Goal: Task Accomplishment & Management: Manage account settings

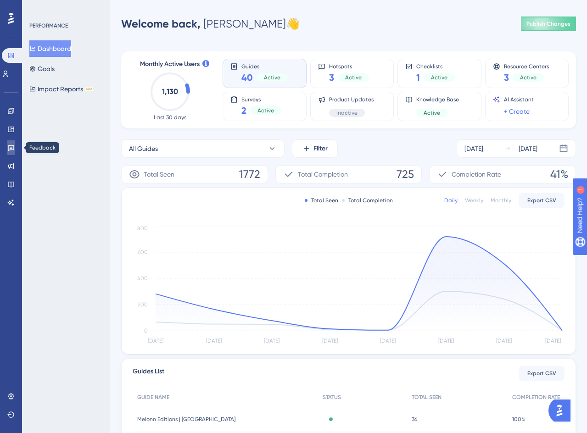
click at [9, 145] on icon at bounding box center [10, 147] width 7 height 7
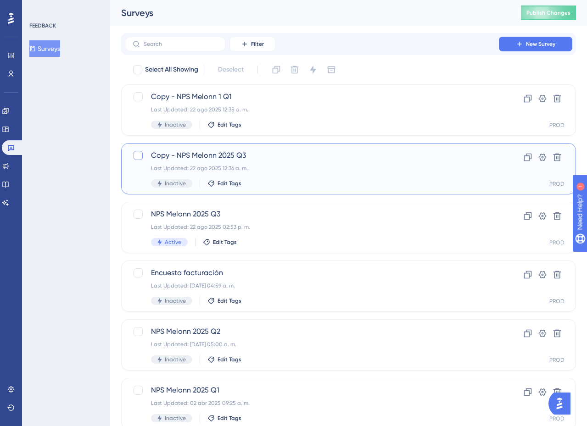
click at [137, 152] on div at bounding box center [138, 155] width 9 height 9
checkbox input "true"
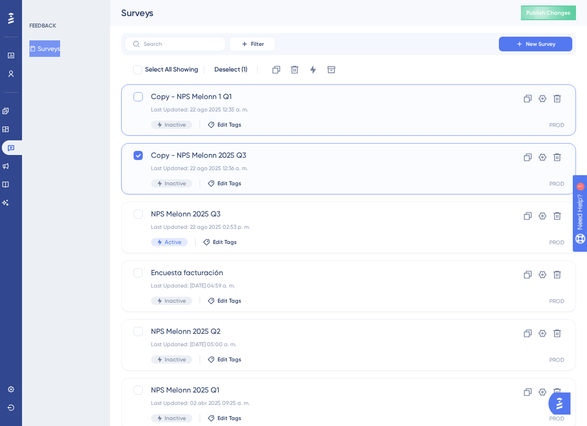
click at [138, 95] on div at bounding box center [138, 96] width 9 height 9
checkbox input "true"
click at [294, 72] on icon at bounding box center [294, 69] width 9 height 9
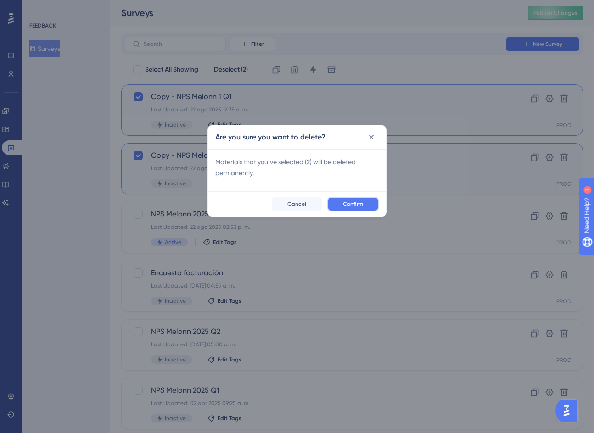
click at [350, 206] on span "Confirm" at bounding box center [353, 204] width 20 height 7
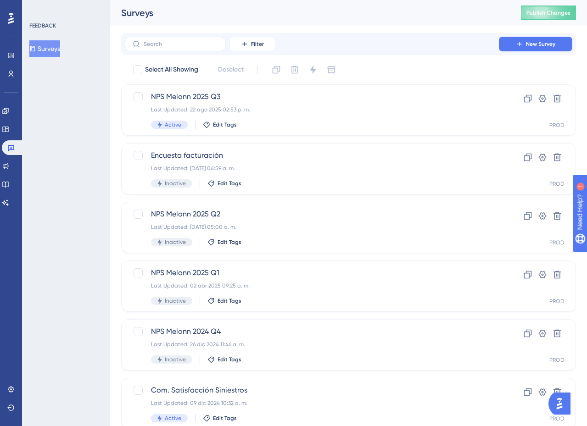
drag, startPoint x: 460, startPoint y: 8, endPoint x: 438, endPoint y: 6, distance: 21.8
click at [460, 8] on div "Surveys" at bounding box center [309, 12] width 377 height 13
click at [445, 42] on div "Filter New Survey" at bounding box center [349, 44] width 448 height 15
click at [260, 103] on div "NPS Melonn 2025 Q3 Last Updated: 22 ago 2025 02:53 p. m. Active Edit Tags" at bounding box center [312, 110] width 322 height 38
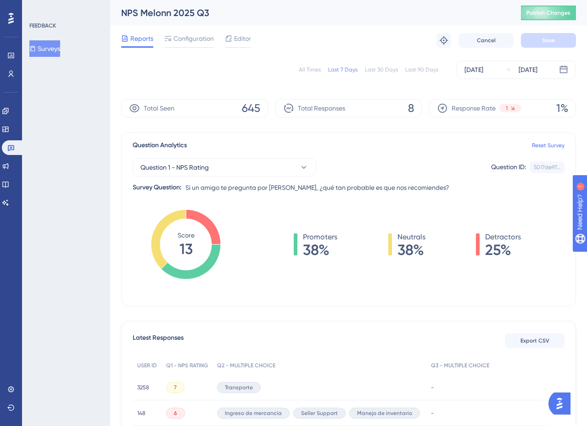
click at [308, 71] on div "All Times" at bounding box center [310, 69] width 22 height 7
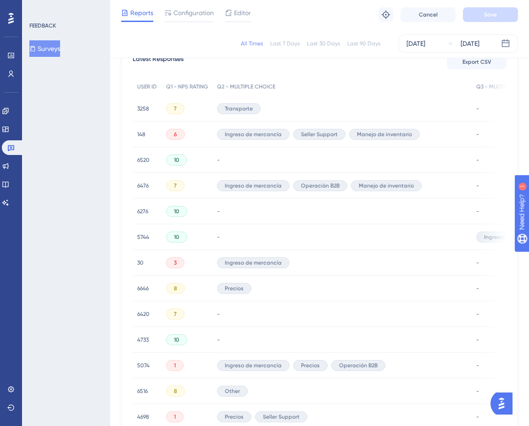
scroll to position [230, 0]
